Goal: Transaction & Acquisition: Purchase product/service

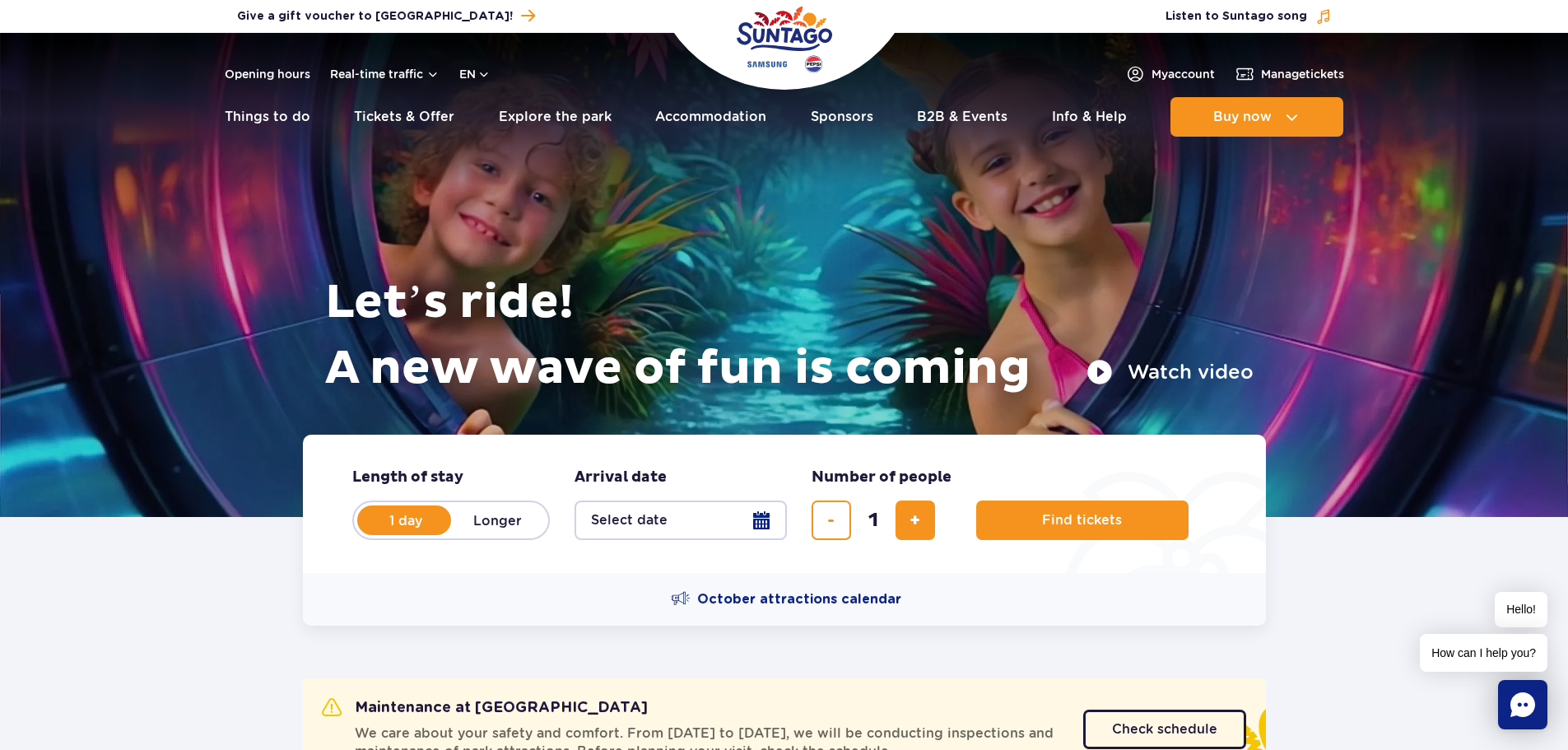
click at [484, 526] on label "Longer" at bounding box center [498, 520] width 94 height 35
click at [469, 534] on input "Longer" at bounding box center [459, 536] width 18 height 3
radio input "false"
radio input "true"
click at [671, 523] on button "Select date" at bounding box center [680, 519] width 212 height 39
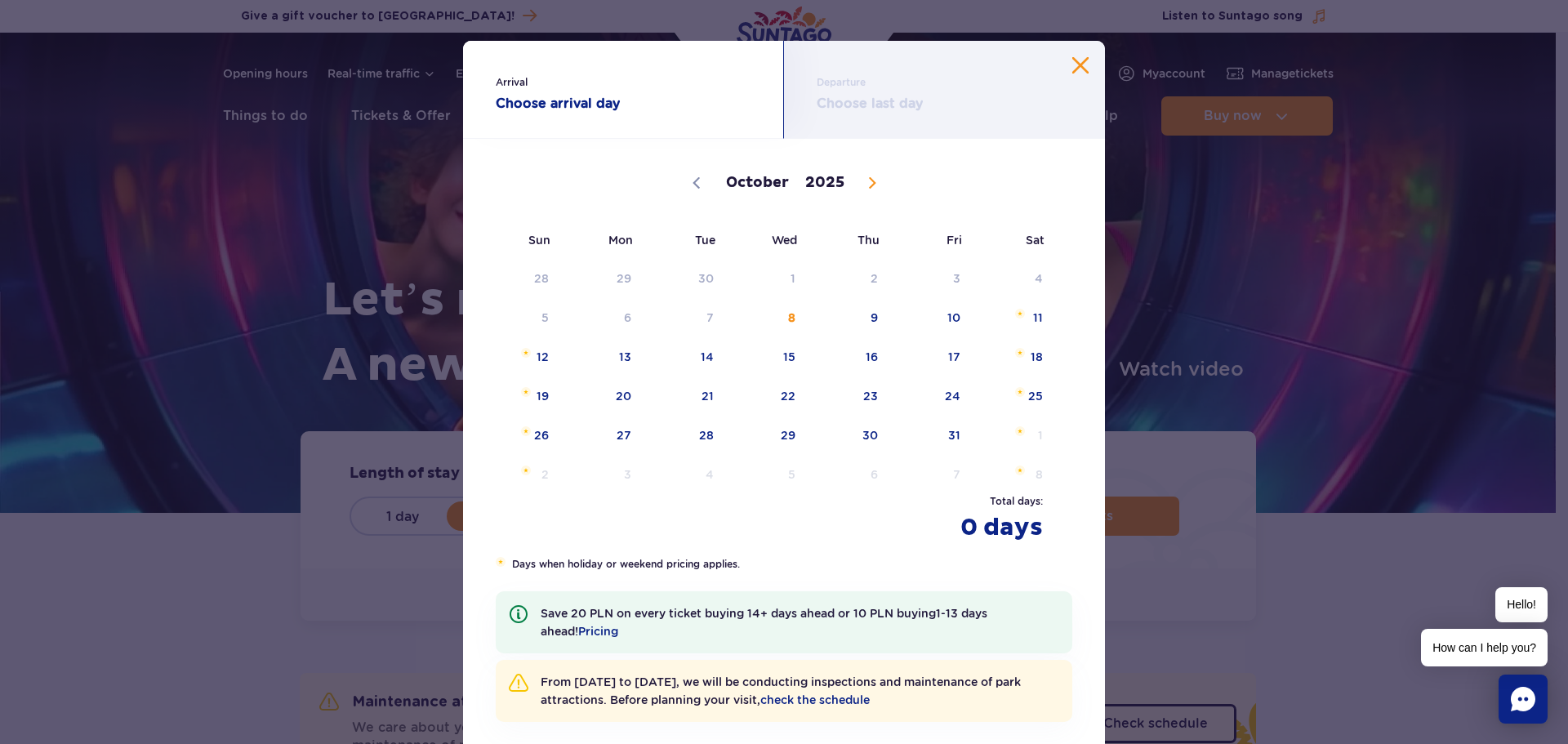
click at [863, 189] on span at bounding box center [872, 183] width 28 height 28
select select "11"
click at [863, 189] on span at bounding box center [872, 183] width 28 height 28
type input "2026"
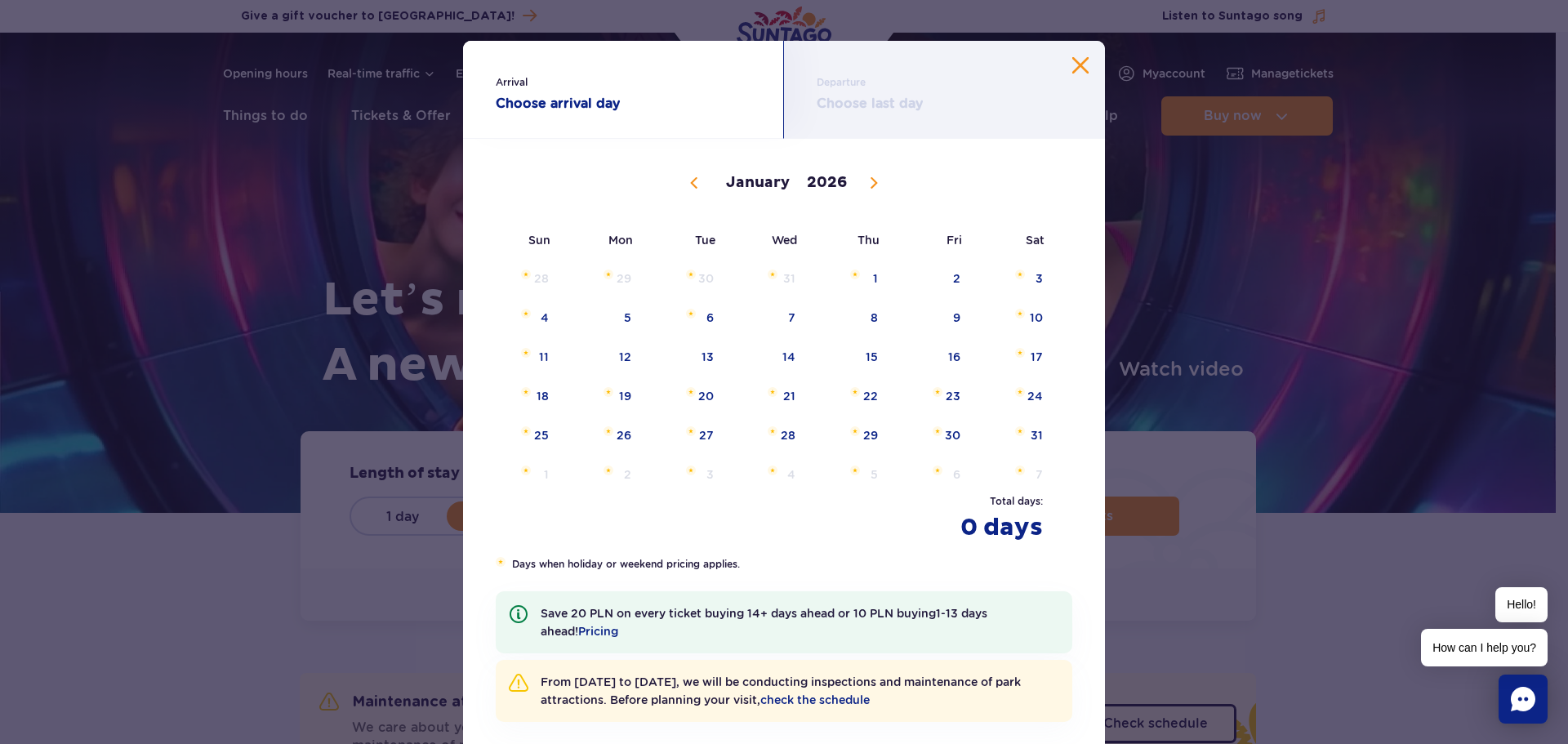
click at [863, 189] on span at bounding box center [874, 183] width 28 height 28
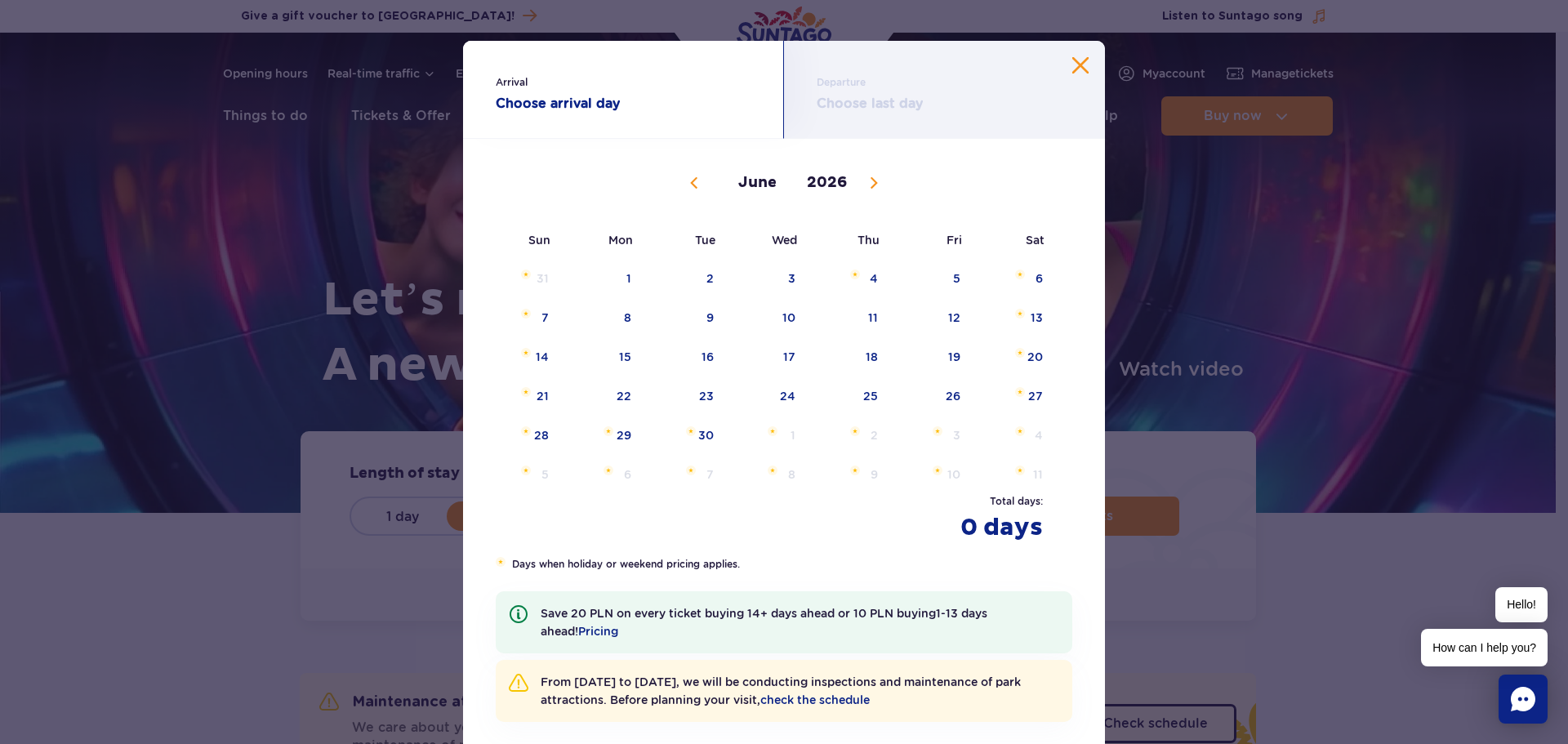
click at [863, 189] on span at bounding box center [874, 183] width 28 height 28
click at [696, 180] on span at bounding box center [694, 183] width 28 height 28
select select "6"
click at [686, 317] on span "July 7, 2026" at bounding box center [690, 313] width 9 height 9
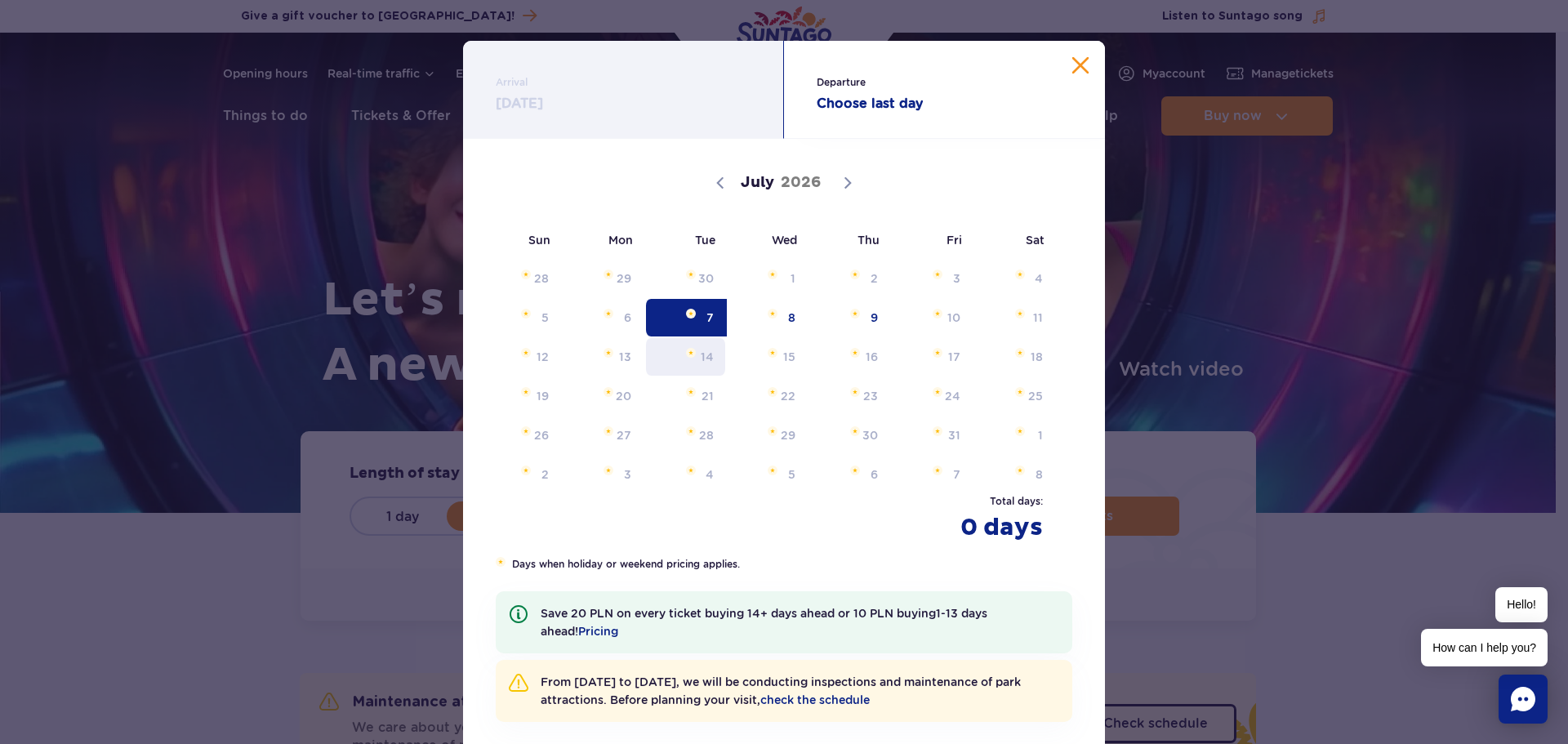
click at [690, 353] on span "14" at bounding box center [686, 357] width 83 height 38
click at [540, 300] on span "5" at bounding box center [521, 318] width 83 height 38
click at [539, 301] on span "5" at bounding box center [521, 318] width 83 height 38
click at [647, 298] on div "28 29 30 1 2 3 4 5 6 7 8 9 10 11 12 13 14 15 16 17 18 19 20 21 22 23 24 25 26 2…" at bounding box center [768, 376] width 577 height 235
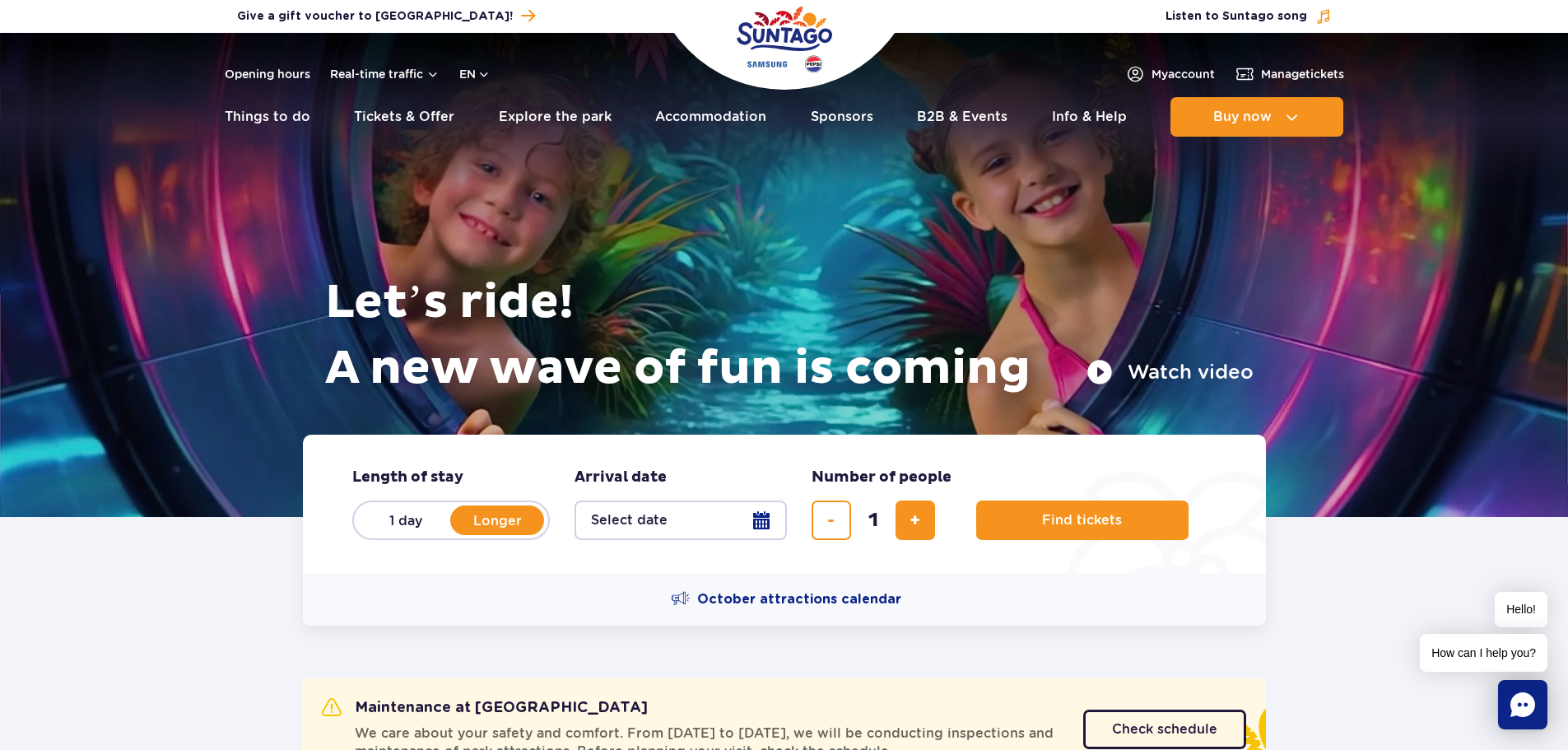
click at [660, 538] on form "Length of stay length of stay in hero 1 day Longer Arrival date Arrival date in…" at bounding box center [784, 503] width 963 height 138
click at [680, 503] on button "Select date" at bounding box center [680, 519] width 212 height 39
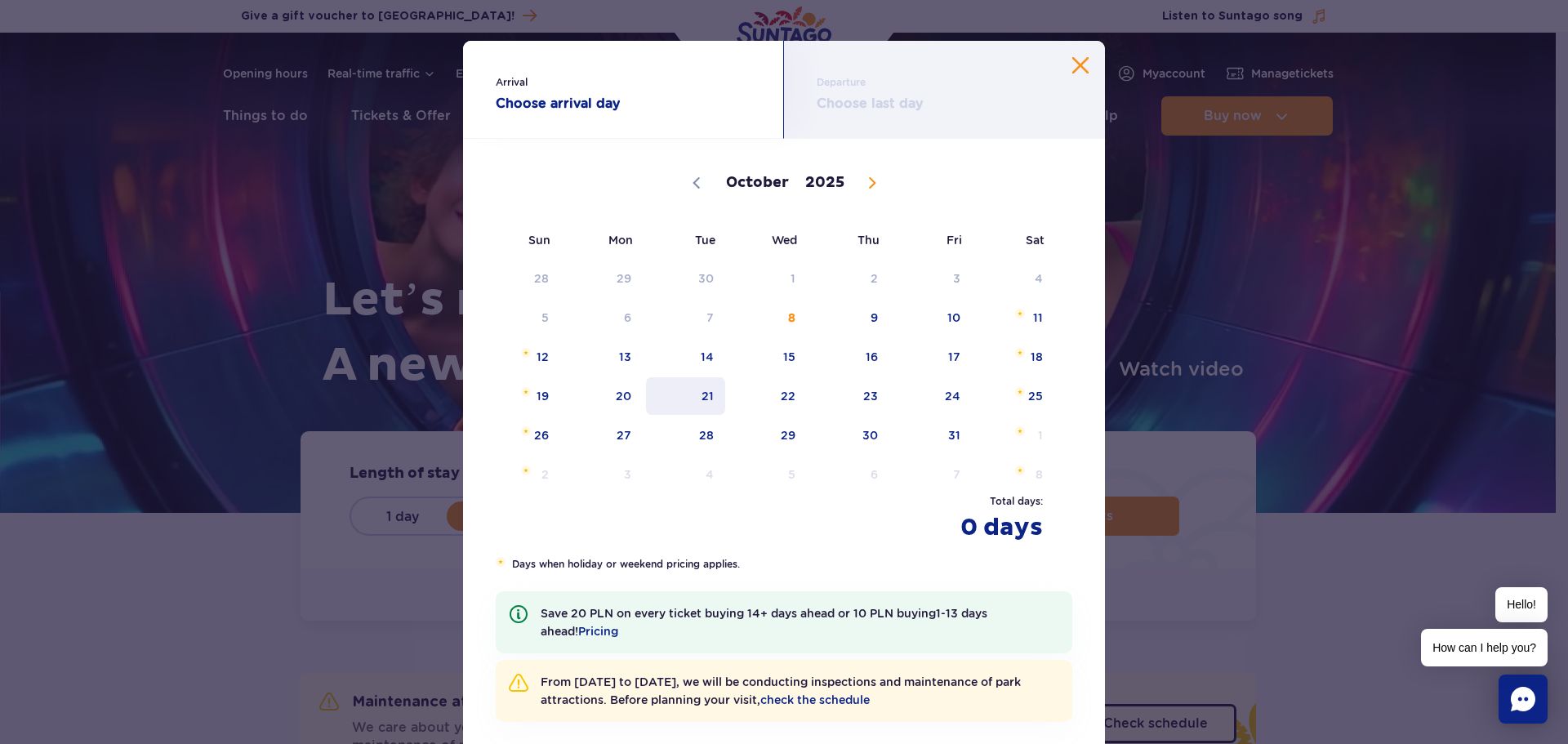
click at [706, 395] on span "21" at bounding box center [686, 396] width 83 height 38
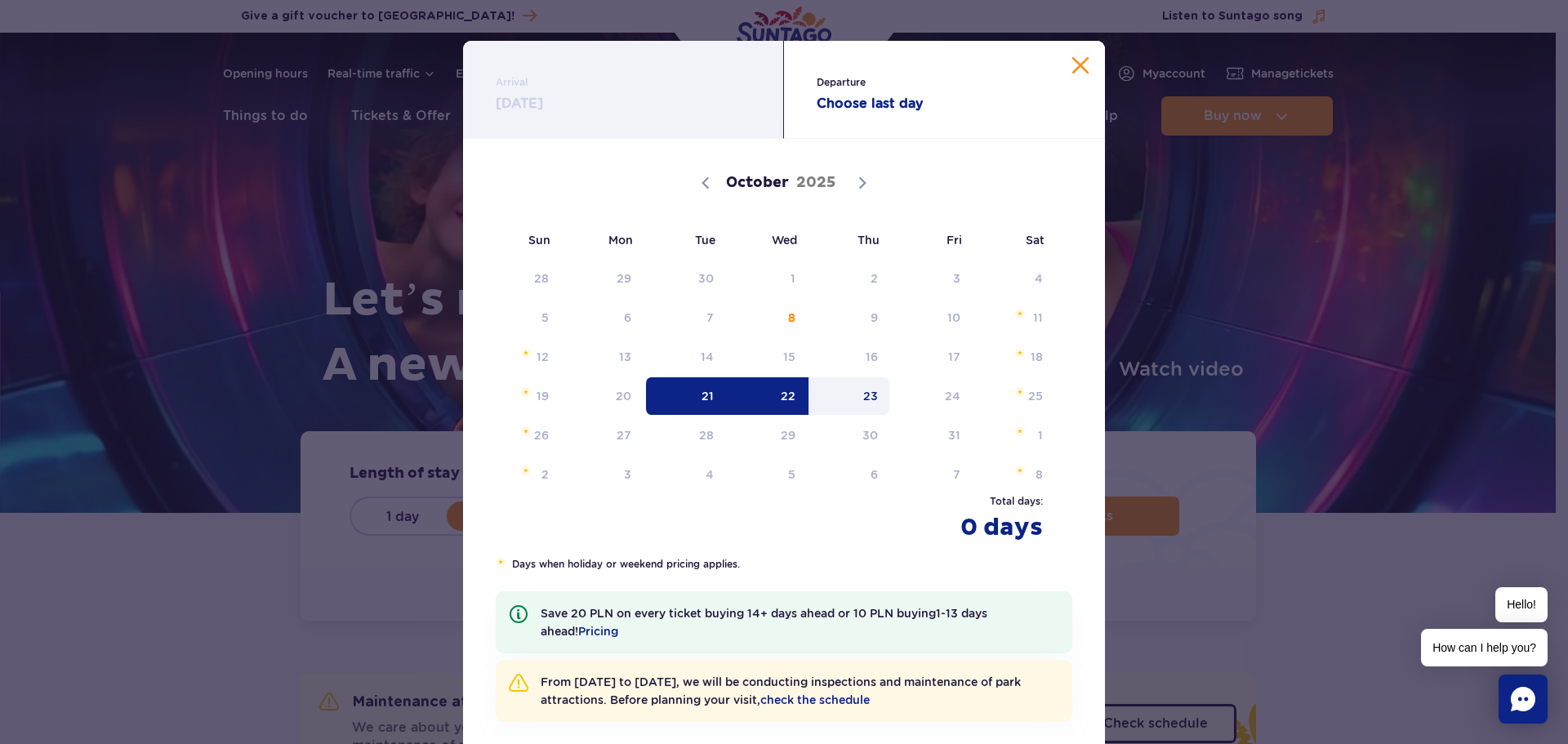
click at [869, 394] on span "23" at bounding box center [850, 396] width 83 height 38
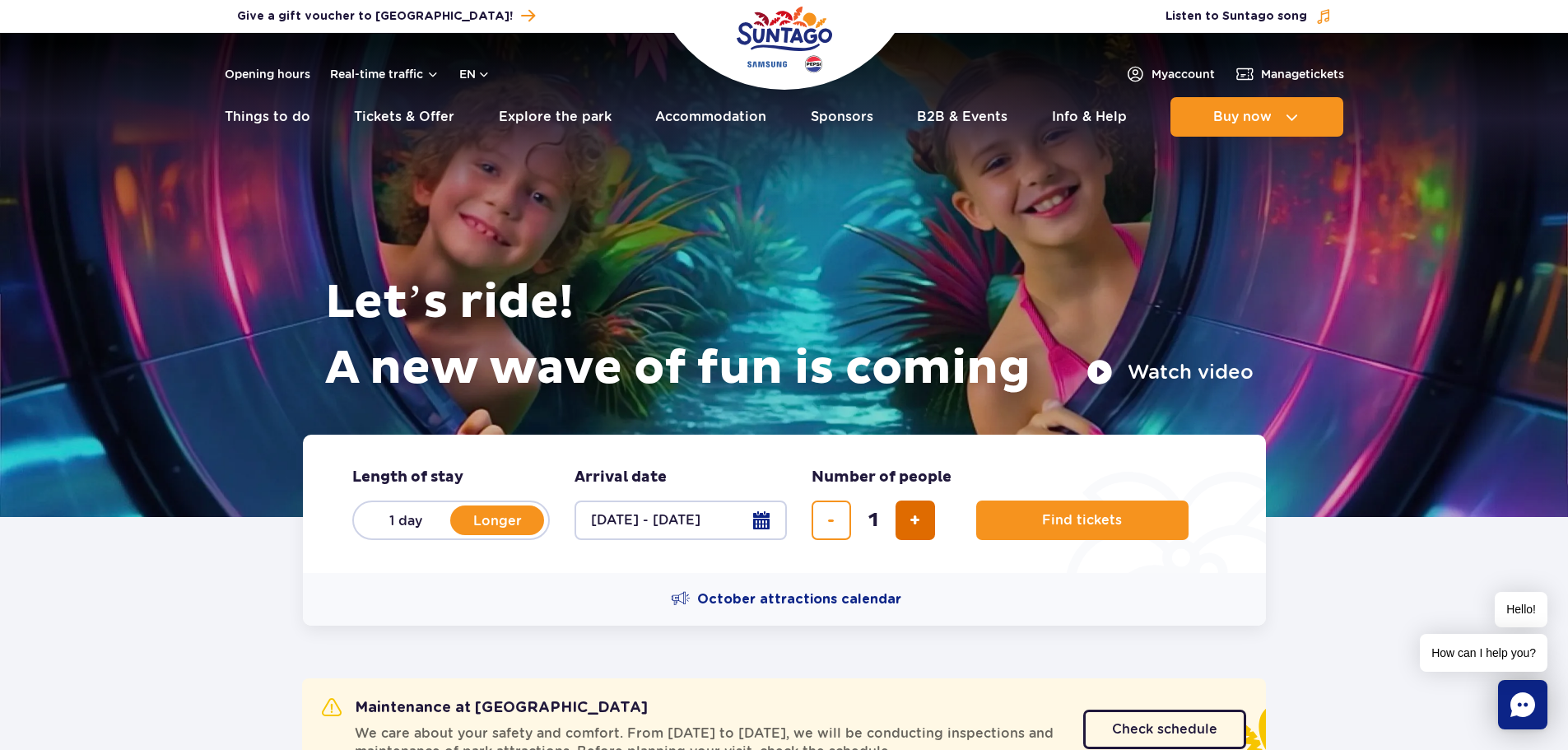
click at [911, 520] on span "add ticket" at bounding box center [915, 520] width 10 height 0
click at [789, 517] on form "Length of stay length of stay in hero 1 day Longer Arrival date Arrival date in…" at bounding box center [784, 503] width 963 height 138
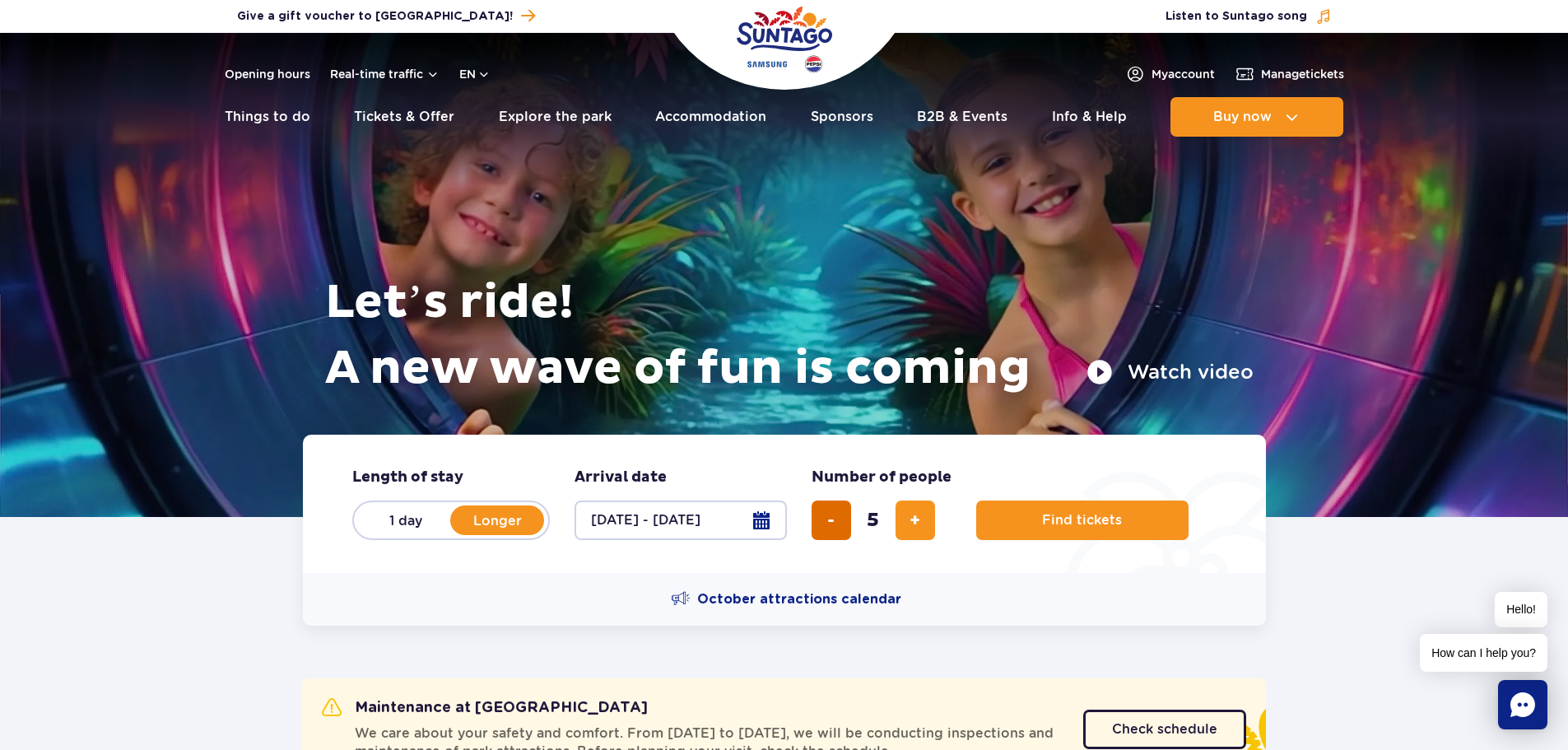
click at [820, 519] on button "remove ticket" at bounding box center [831, 519] width 39 height 39
type input "4"
click at [1069, 523] on span "Find tickets" at bounding box center [1075, 519] width 80 height 15
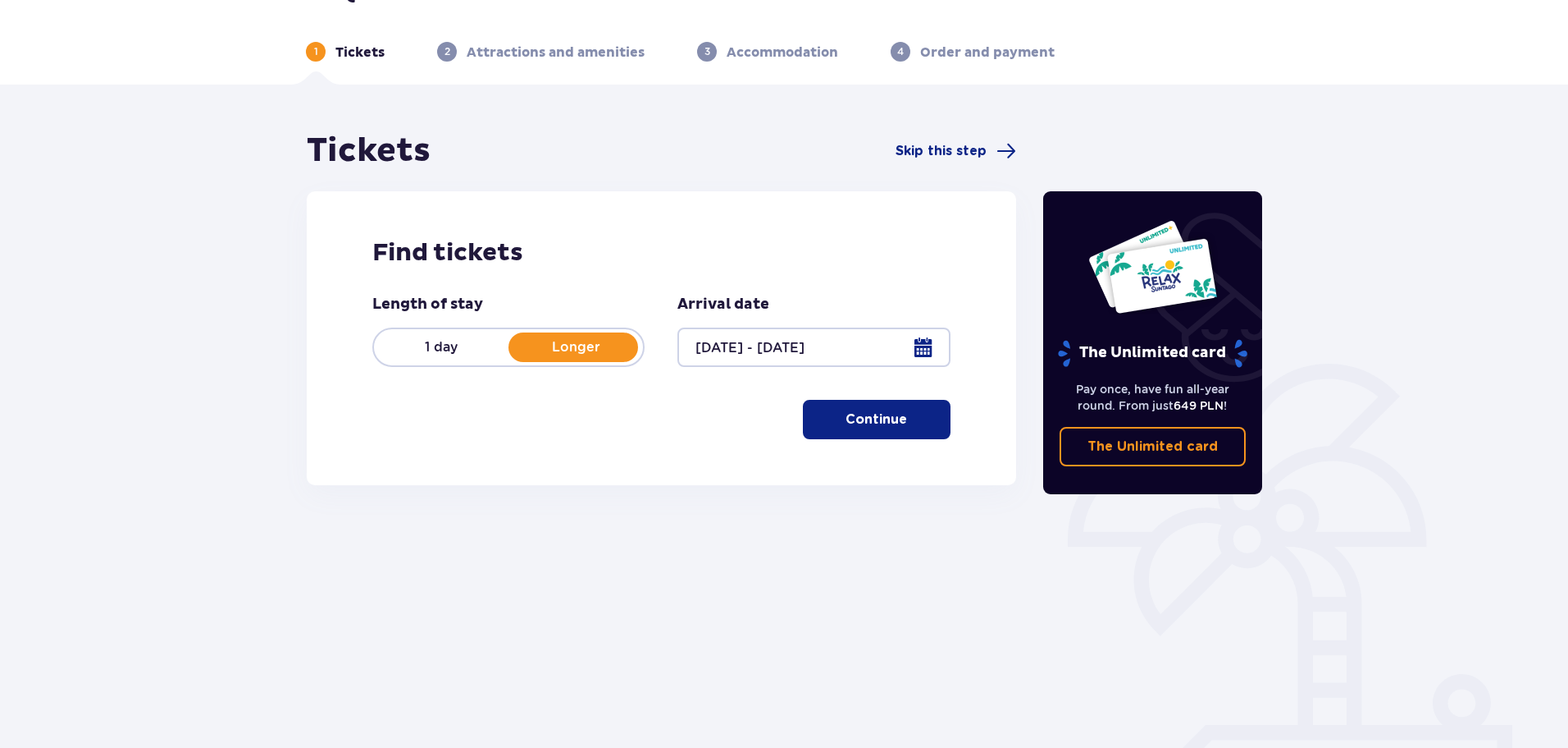
scroll to position [89, 0]
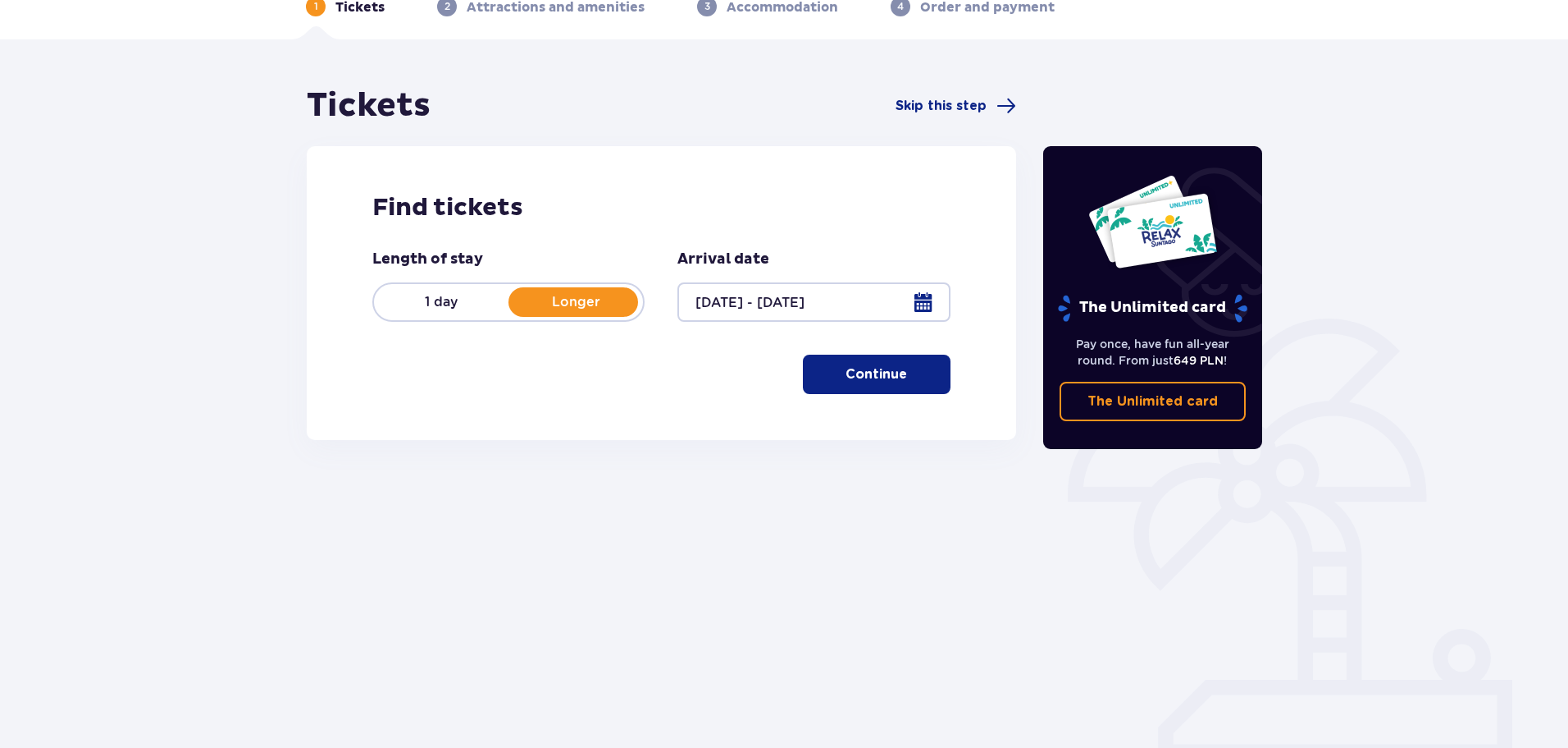
click at [836, 385] on button "Continue" at bounding box center [877, 374] width 147 height 39
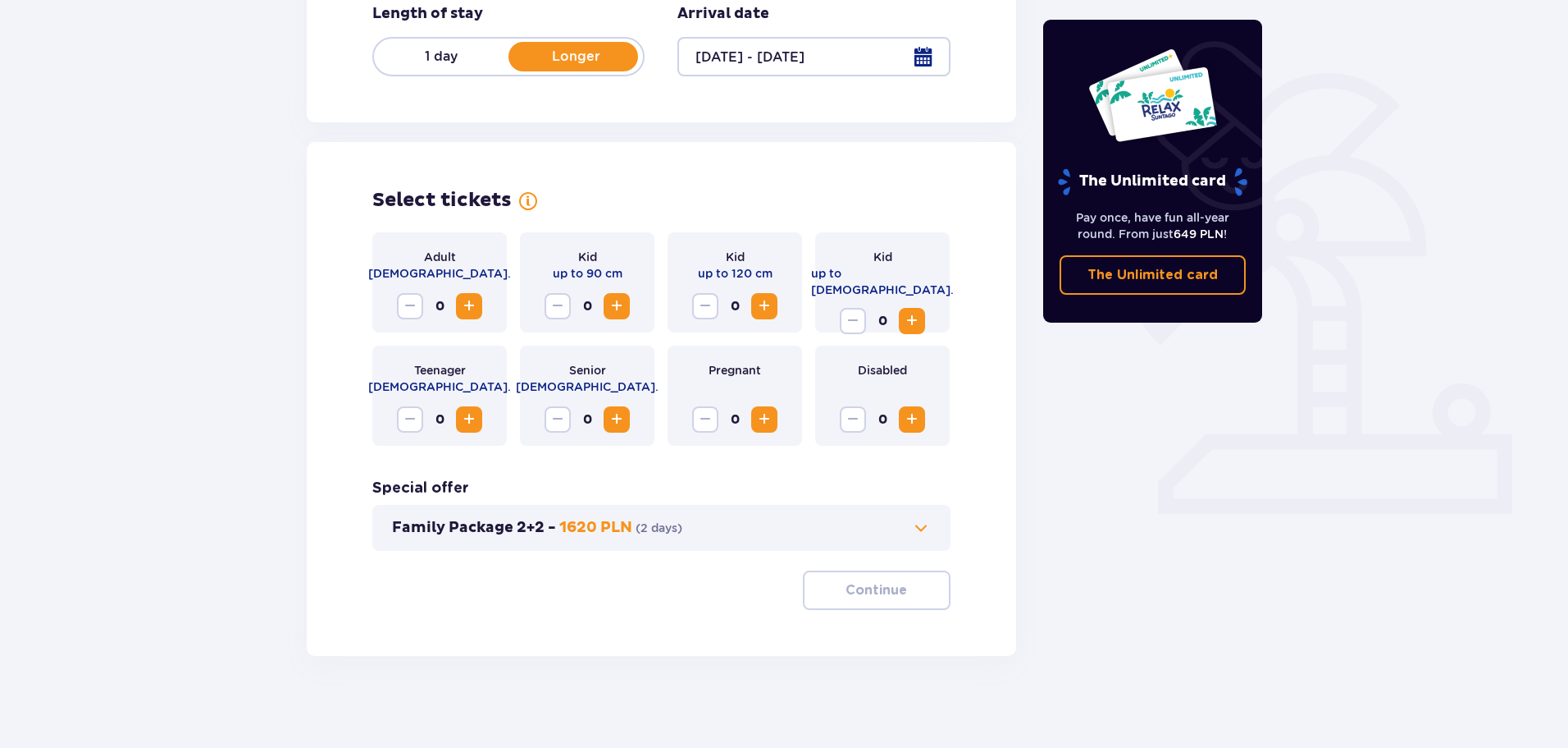
scroll to position [341, 0]
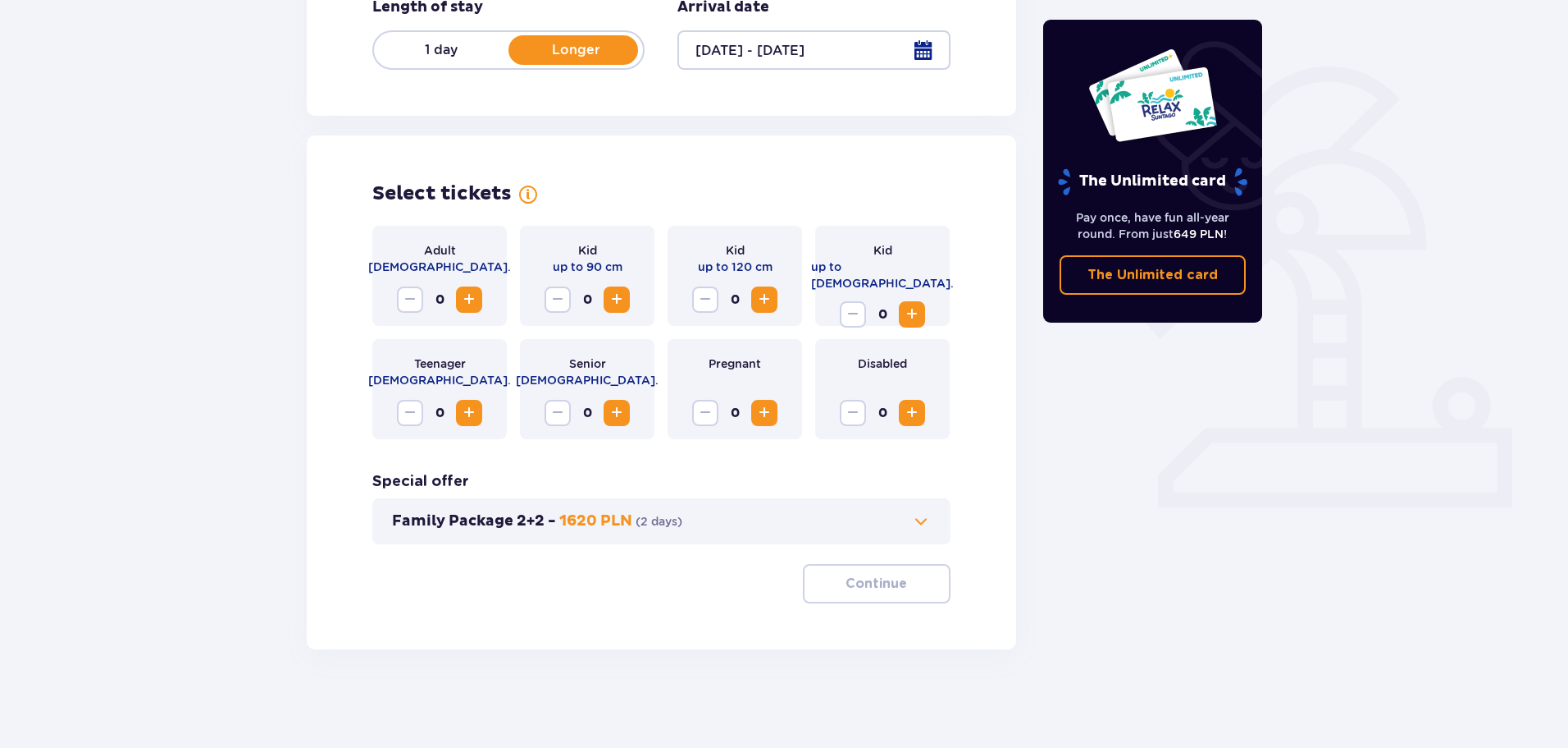
click at [471, 299] on span "Increase" at bounding box center [469, 299] width 20 height 20
click at [624, 302] on span "Increase" at bounding box center [617, 299] width 20 height 20
click at [760, 298] on span "Increase" at bounding box center [764, 299] width 20 height 20
click at [884, 587] on p "Continue" at bounding box center [876, 583] width 62 height 18
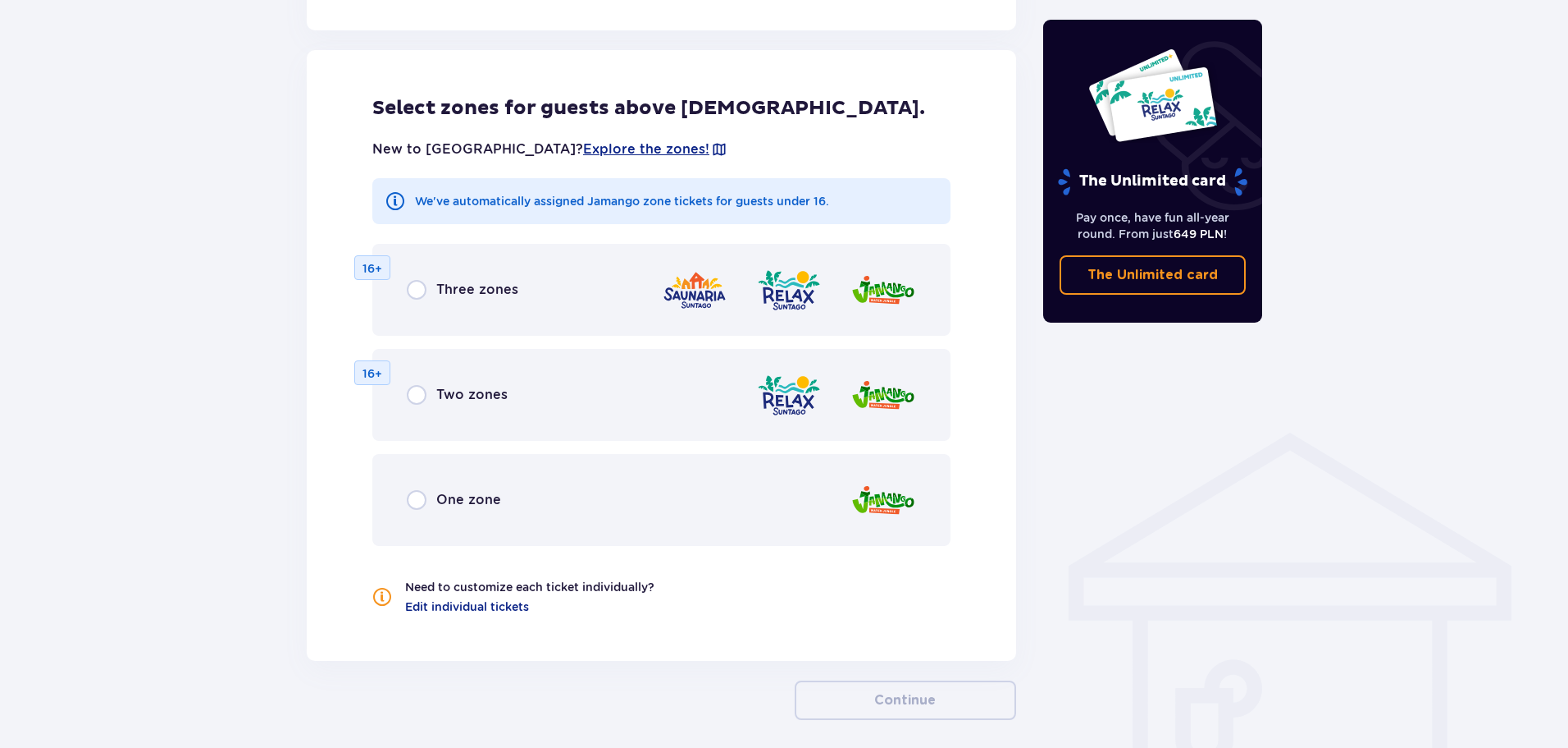
scroll to position [911, 0]
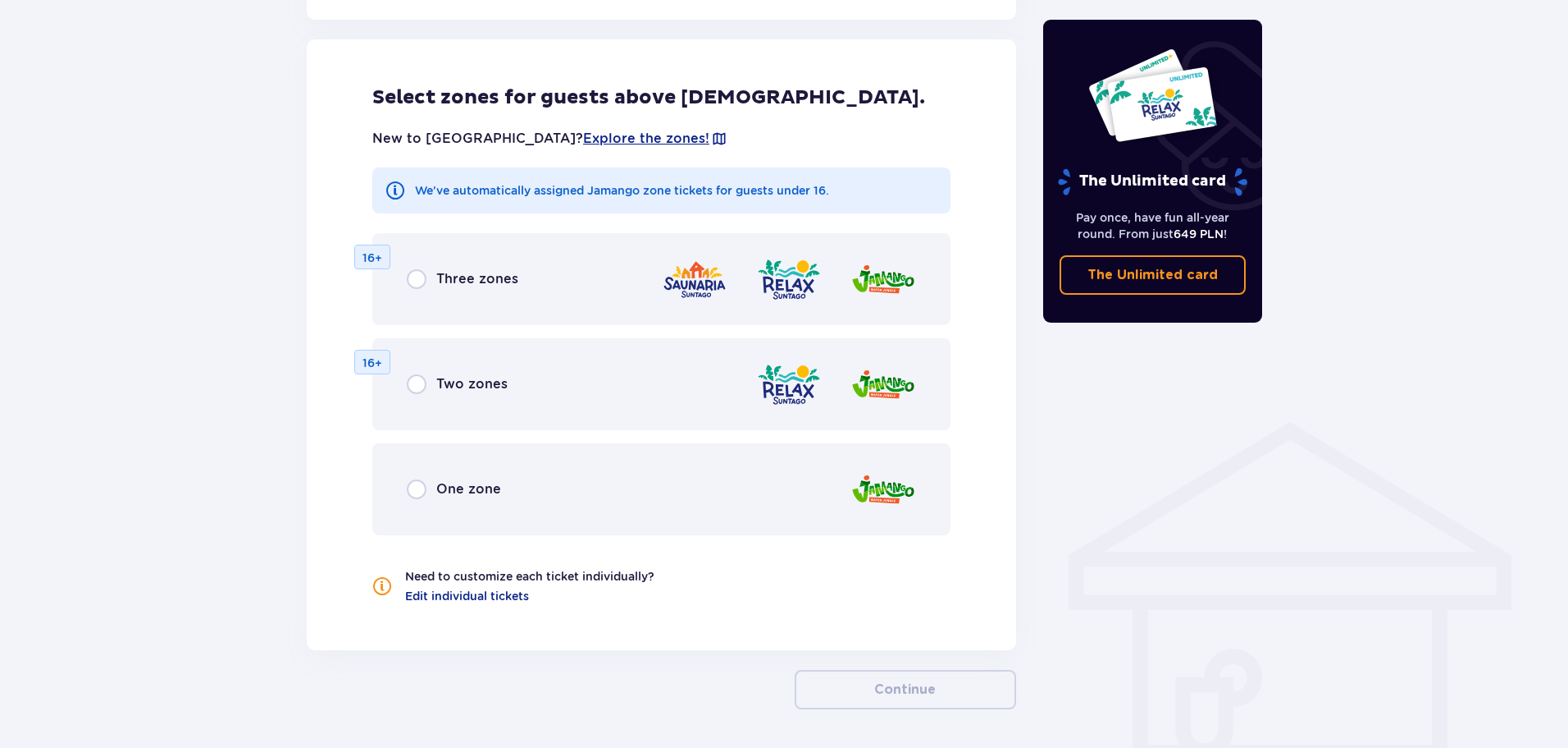
click at [421, 490] on input "radio" at bounding box center [416, 489] width 20 height 20
radio input "true"
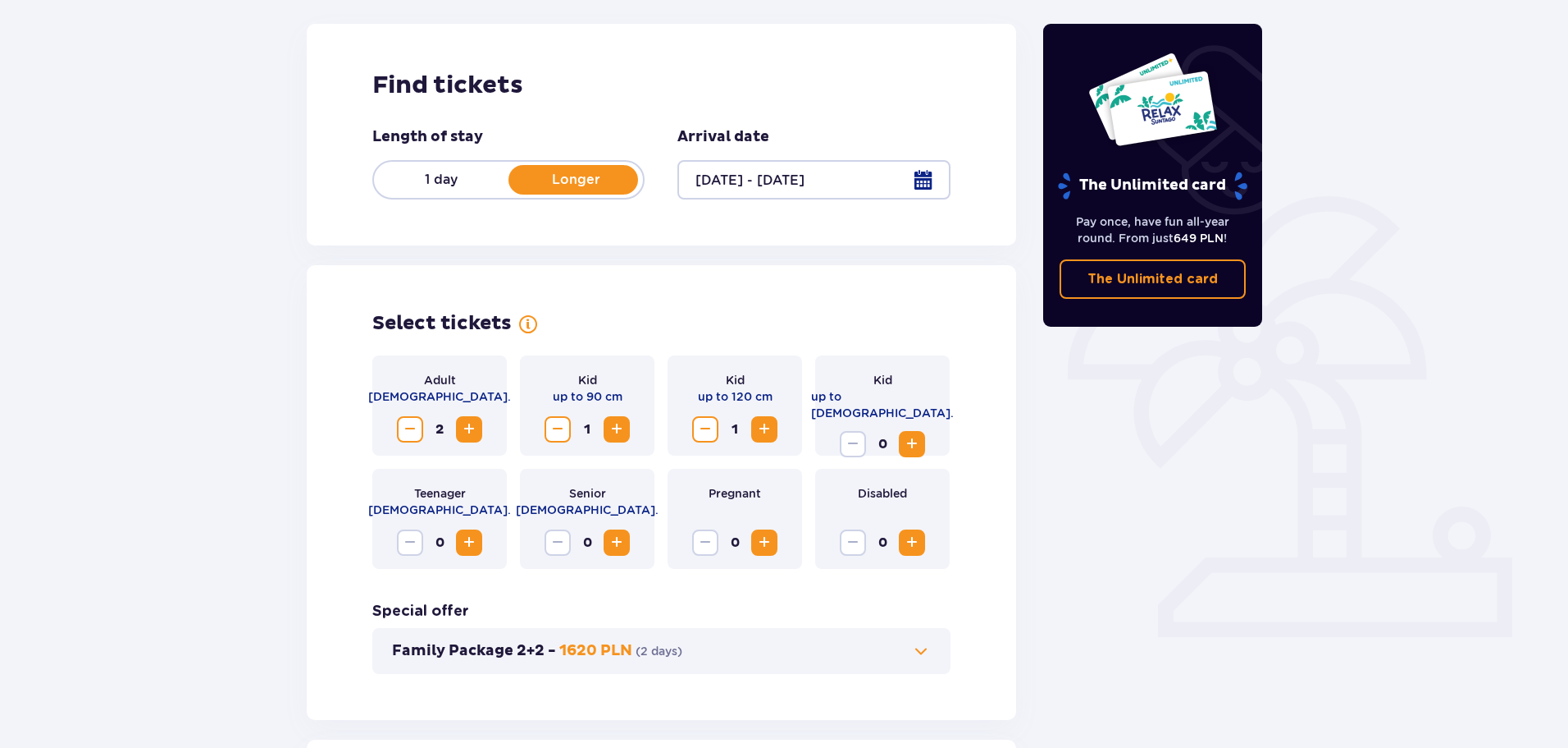
scroll to position [0, 0]
